Goal: Find specific page/section: Find specific page/section

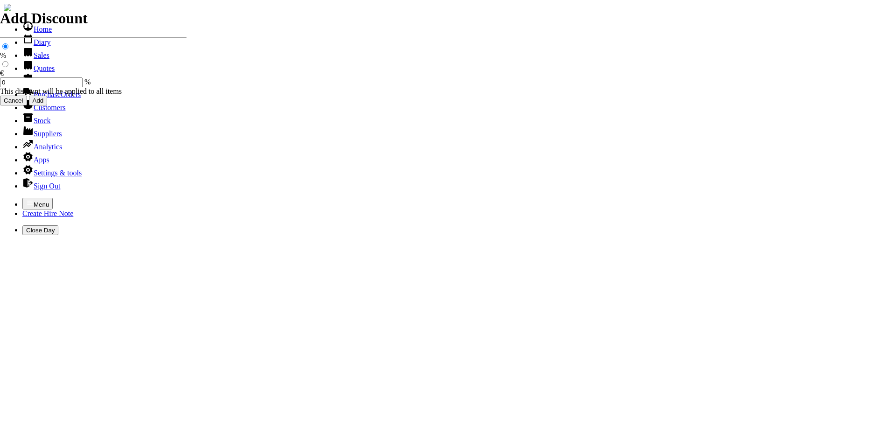
select select "HO"
click at [27, 201] on icon "button" at bounding box center [30, 203] width 6 height 4
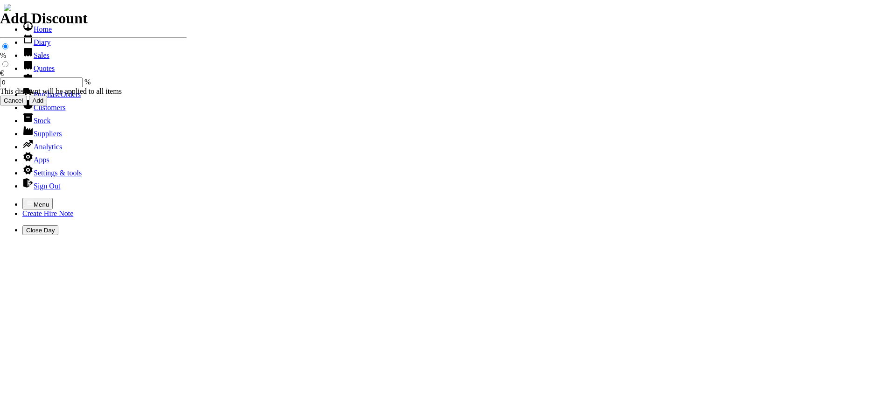
click at [38, 85] on link "Hire Notes" at bounding box center [44, 81] width 44 height 8
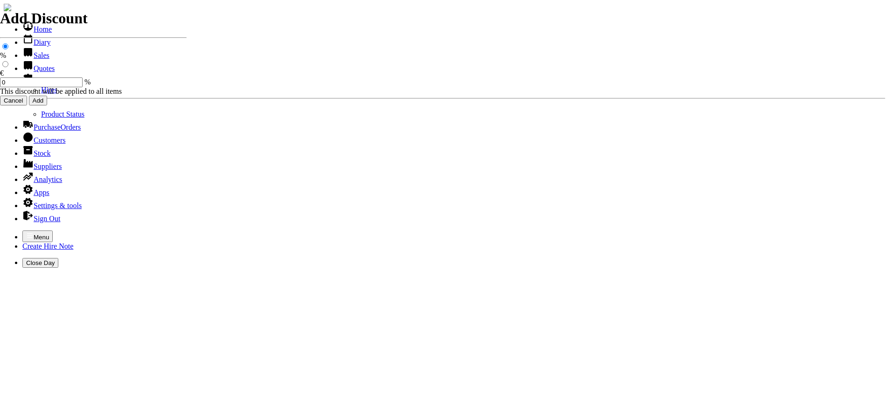
click at [41, 94] on link "Hires" at bounding box center [49, 90] width 16 height 8
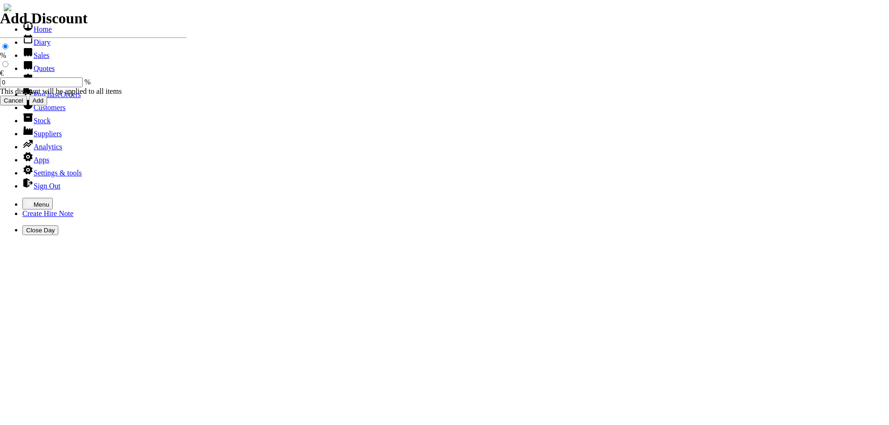
select select "HO"
